Goal: Find specific page/section: Find specific page/section

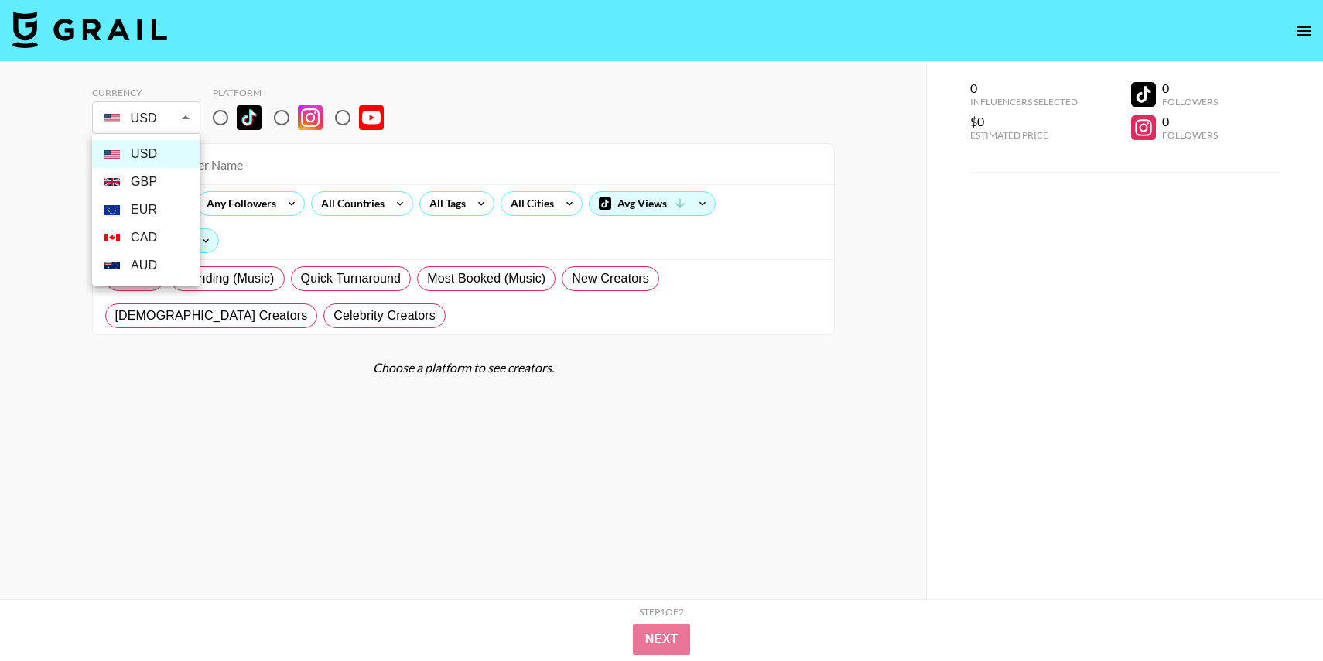
click at [148, 125] on body "Currency USD USD ​ Platform All Prices Any Followers All Countries All Tags All…" at bounding box center [661, 361] width 1323 height 723
click at [223, 118] on div at bounding box center [661, 330] width 1323 height 661
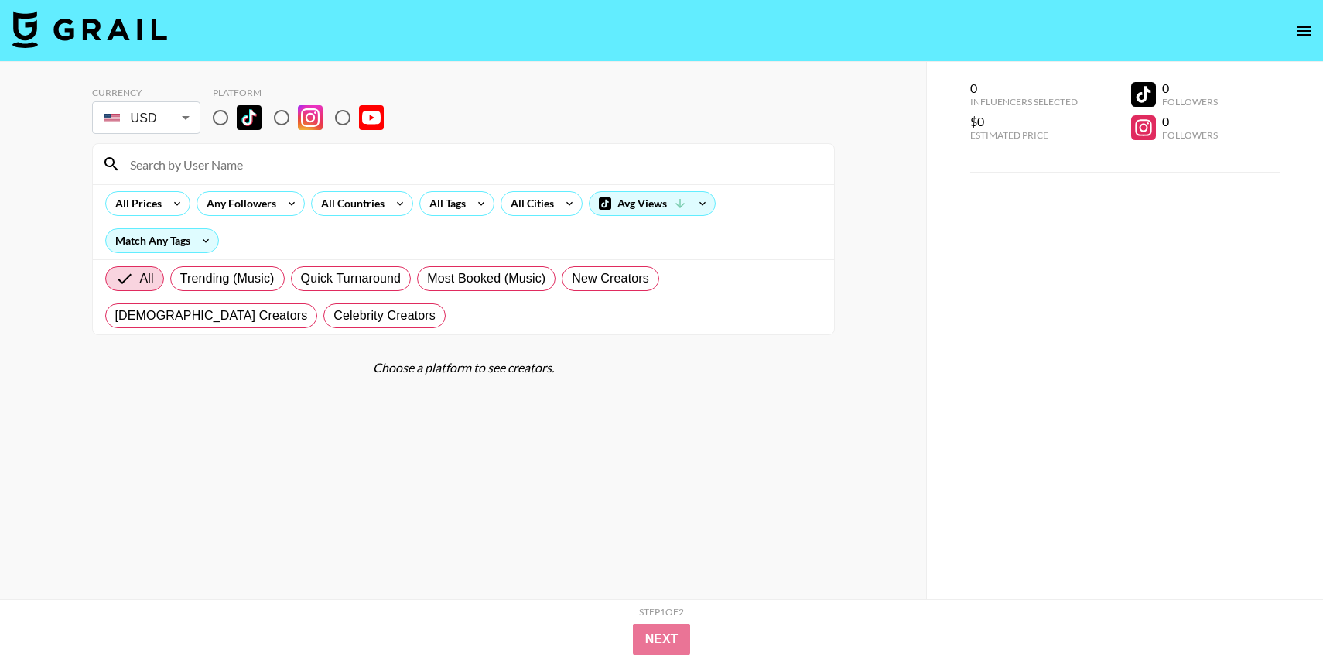
click at [223, 118] on input "radio" at bounding box center [220, 117] width 33 height 33
radio input "true"
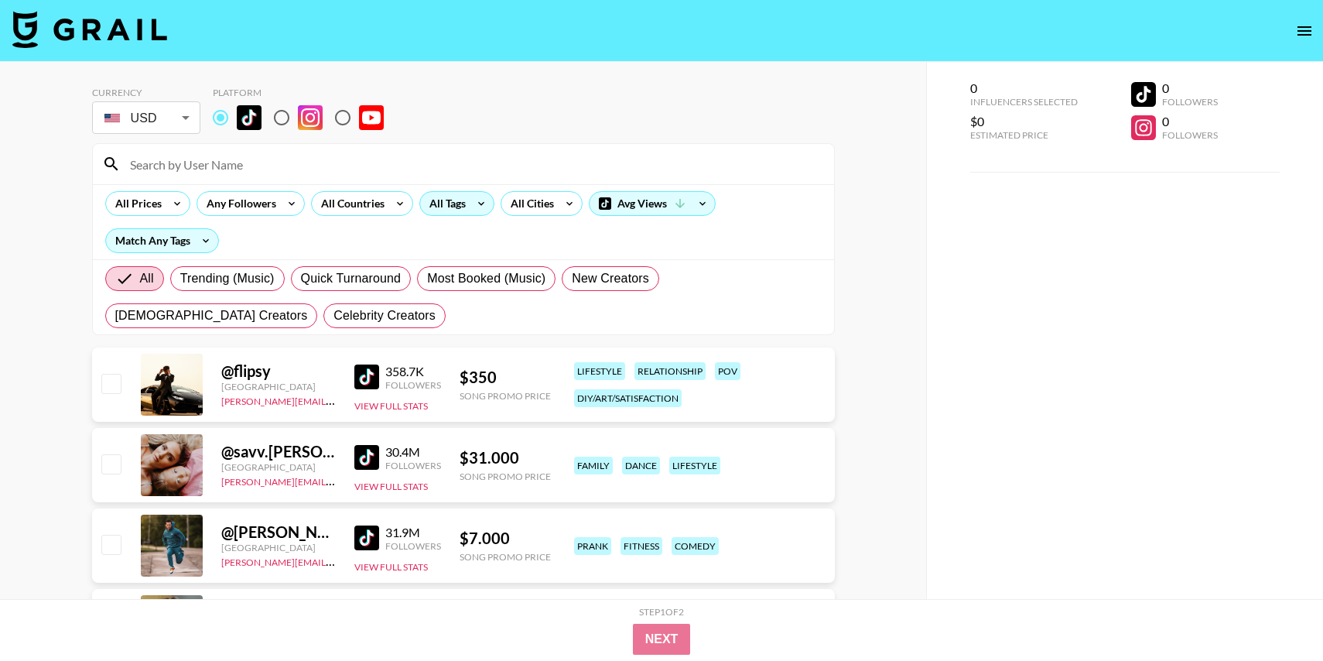
click at [467, 197] on div "All Tags" at bounding box center [456, 203] width 75 height 25
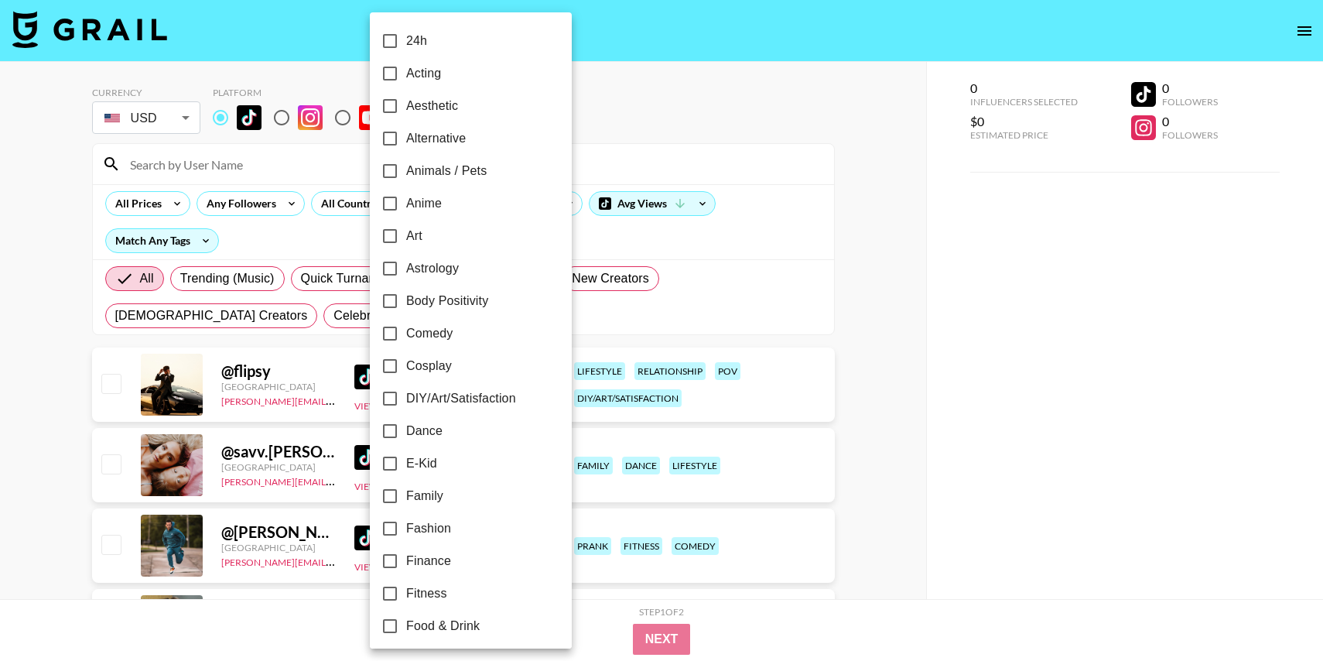
click at [440, 135] on span "Alternative" at bounding box center [436, 138] width 60 height 19
click at [406, 135] on input "Alternative" at bounding box center [390, 138] width 33 height 33
checkbox input "true"
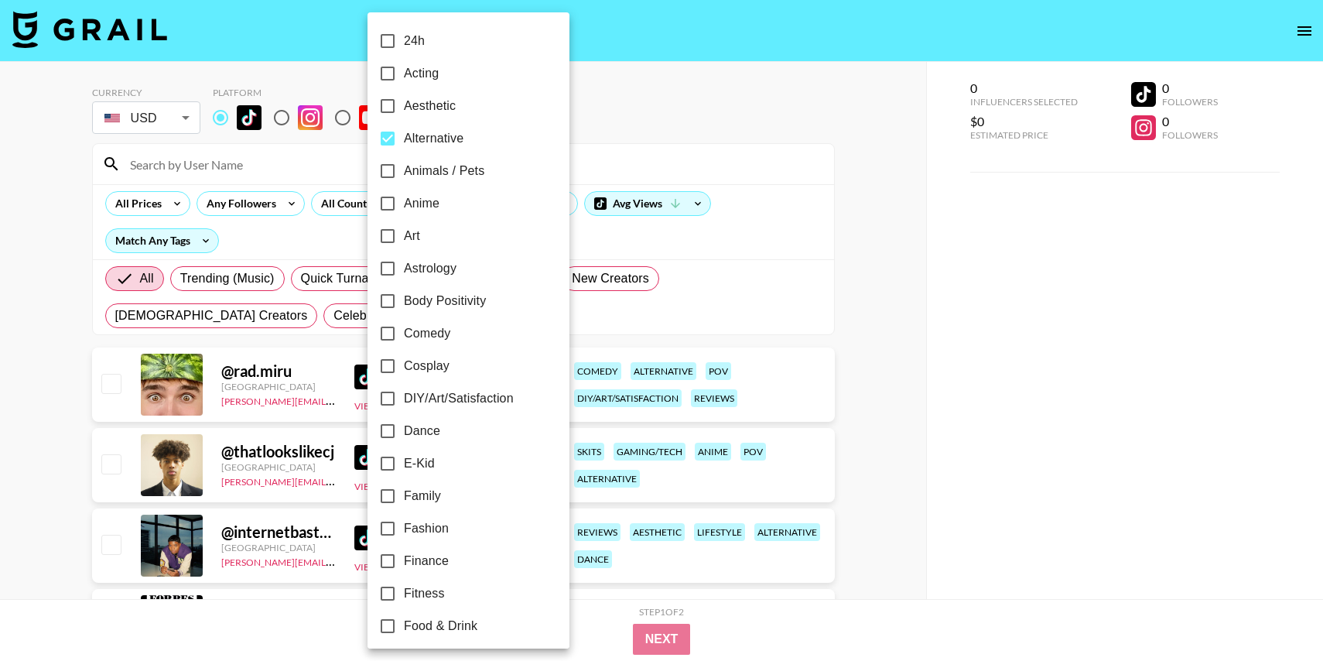
click at [660, 118] on div at bounding box center [661, 330] width 1323 height 661
